Goal: Information Seeking & Learning: Learn about a topic

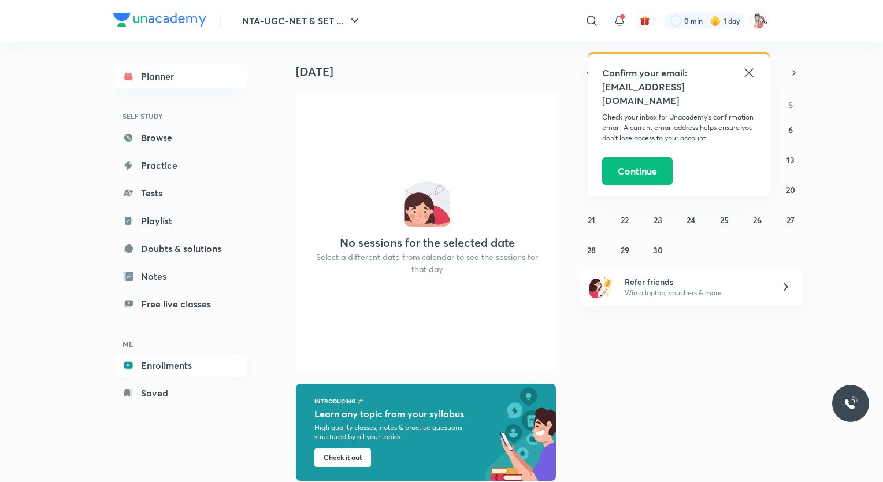
click at [162, 361] on link "Enrollments" at bounding box center [180, 365] width 134 height 23
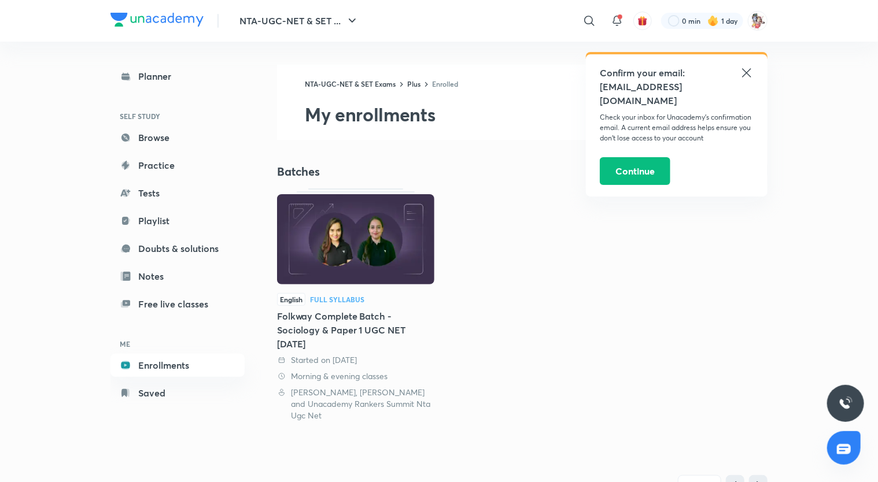
click at [340, 299] on div "Full Syllabus" at bounding box center [337, 299] width 54 height 7
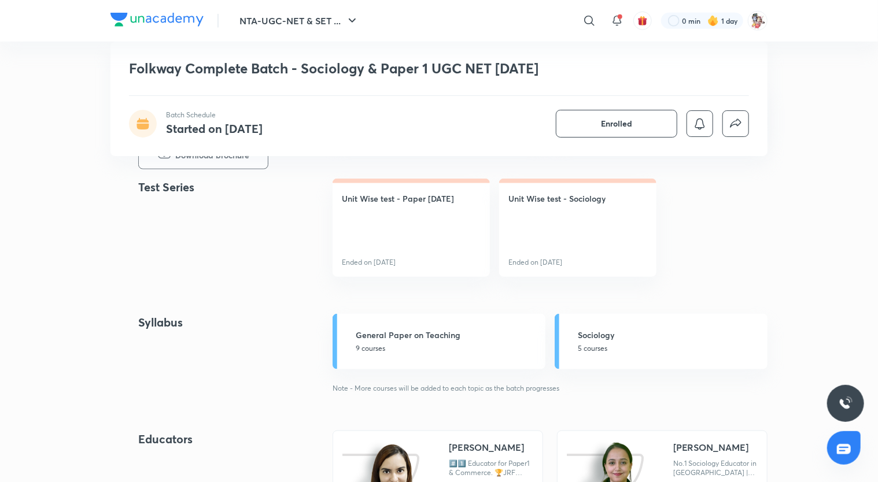
scroll to position [506, 0]
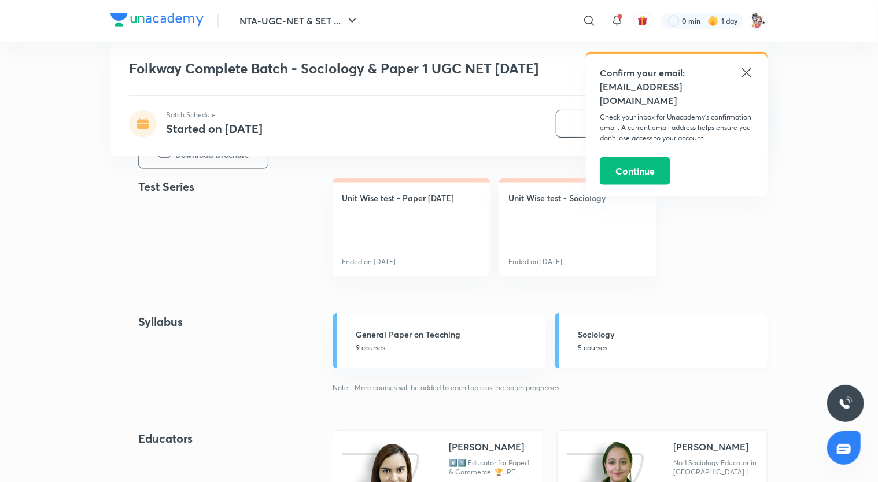
click at [594, 343] on p "5 courses" at bounding box center [669, 348] width 183 height 10
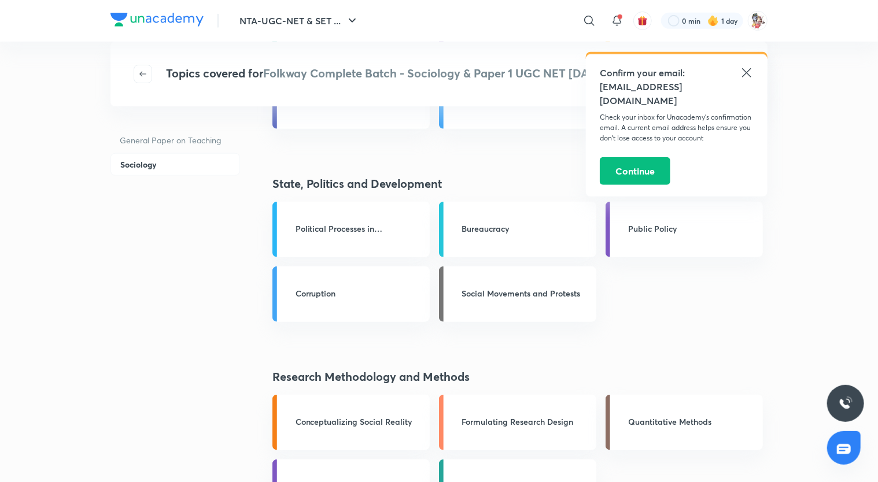
scroll to position [369, 0]
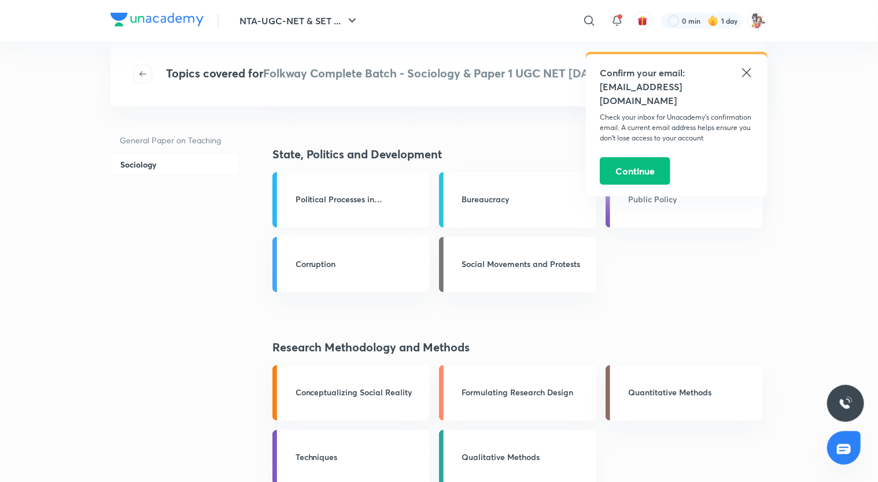
click at [386, 202] on h3 "Political Processes in [GEOGRAPHIC_DATA]" at bounding box center [358, 199] width 127 height 12
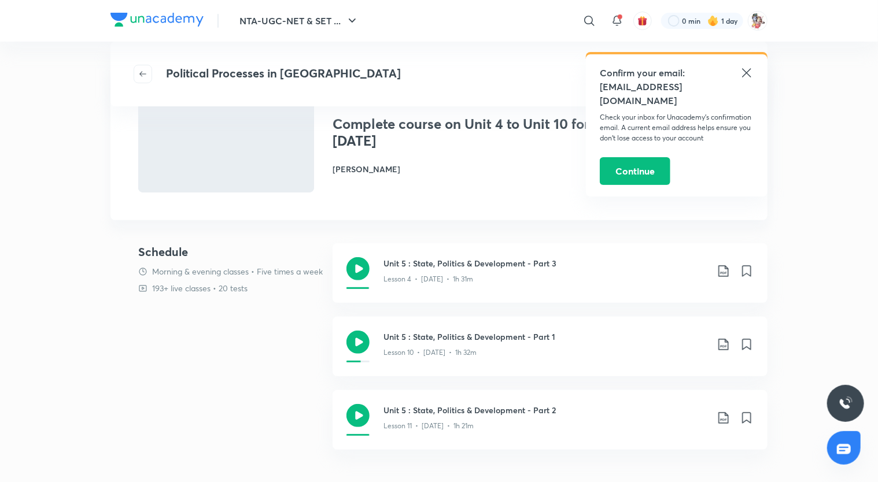
scroll to position [59, 0]
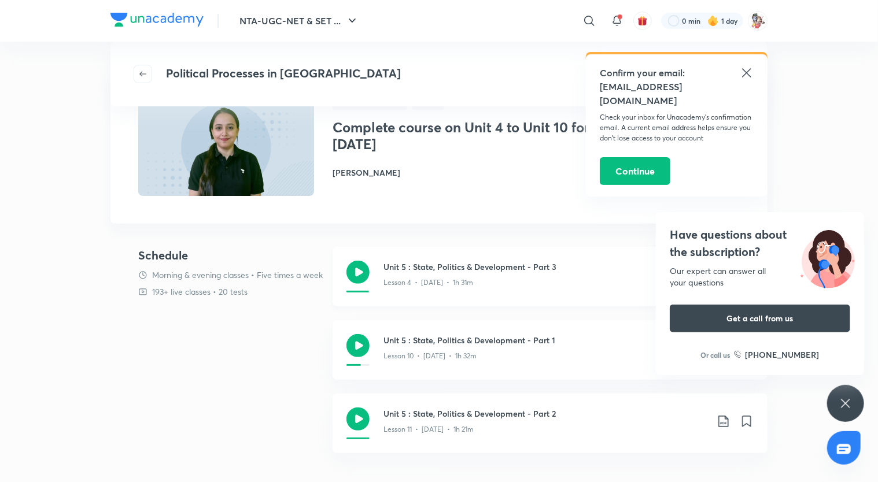
click at [375, 283] on div "Unit 5 : State, Politics & Development - Part 3 Lesson 4 • May 16 • 1h 31m" at bounding box center [549, 277] width 435 height 60
click at [360, 346] on icon at bounding box center [357, 345] width 23 height 23
click at [416, 339] on h3 "Unit 5 : State, Politics & Development - Part 1" at bounding box center [545, 340] width 324 height 12
click at [440, 272] on h3 "Unit 5 : State, Politics & Development - Part 3" at bounding box center [545, 267] width 324 height 12
click at [421, 421] on div "Lesson 11 • [DATE] • 1h 21m" at bounding box center [545, 427] width 324 height 15
